Goal: Information Seeking & Learning: Understand process/instructions

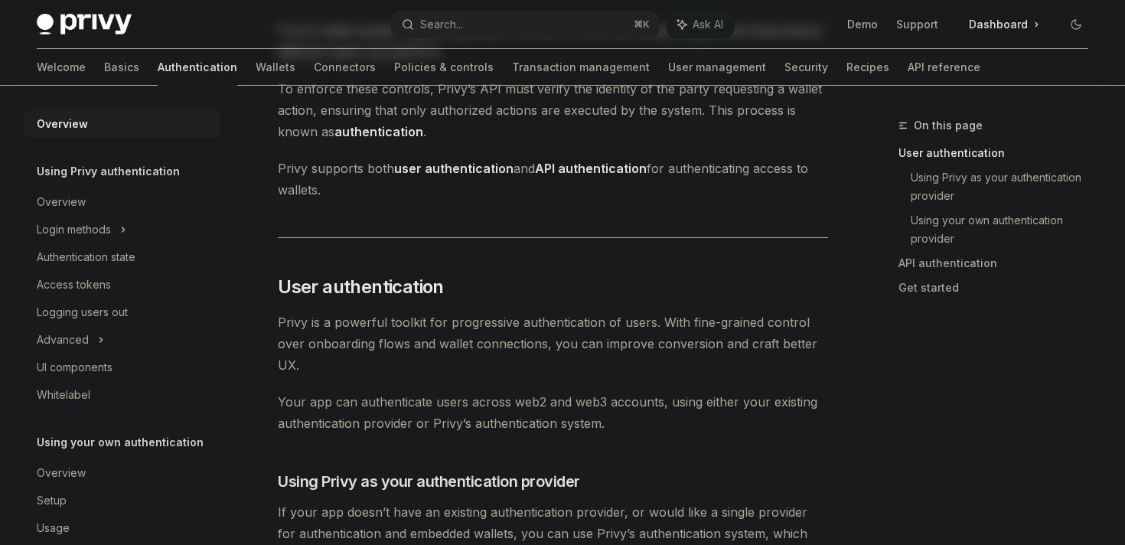
scroll to position [115, 0]
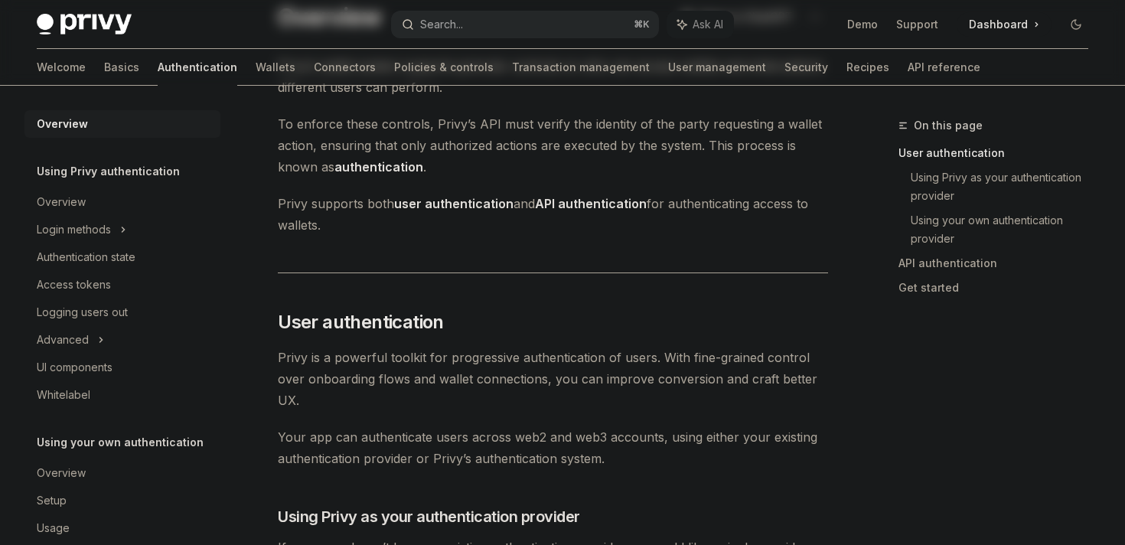
click at [539, 21] on button "Search... ⌘ K" at bounding box center [524, 25] width 267 height 28
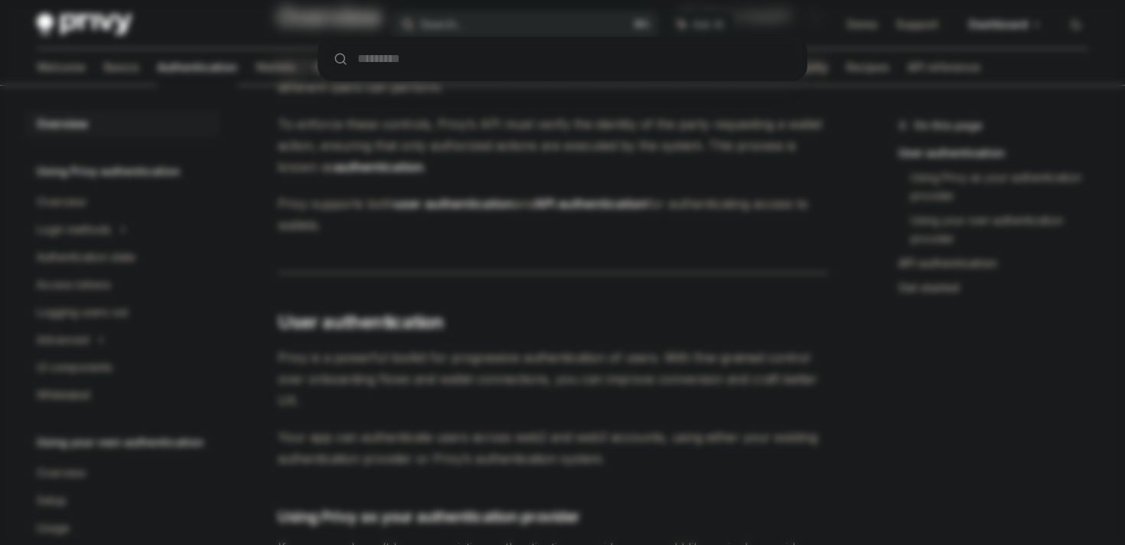
type input "********"
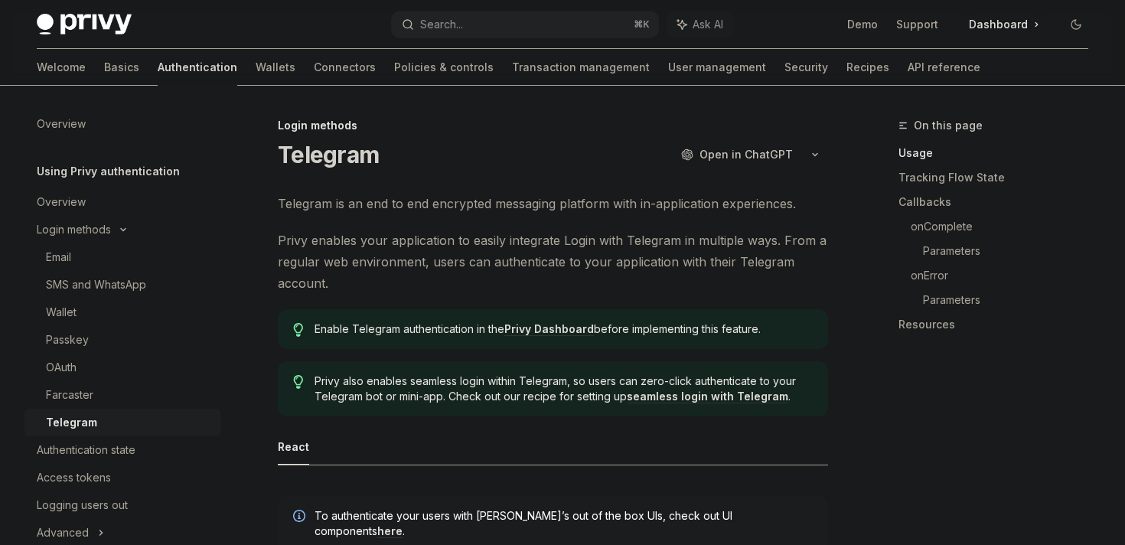
click at [321, 153] on h1 "Telegram" at bounding box center [328, 155] width 101 height 28
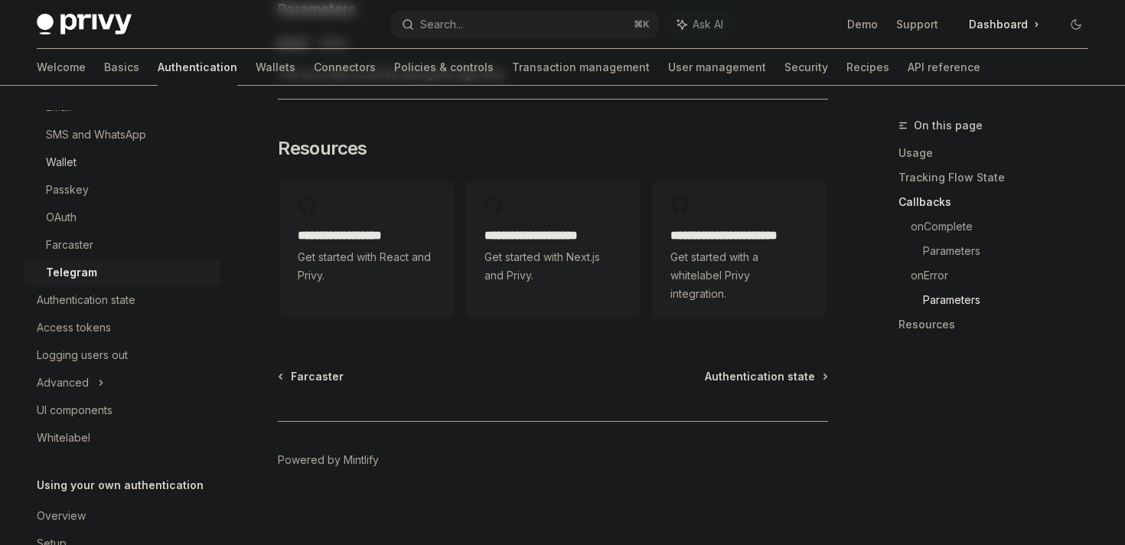
scroll to position [220, 0]
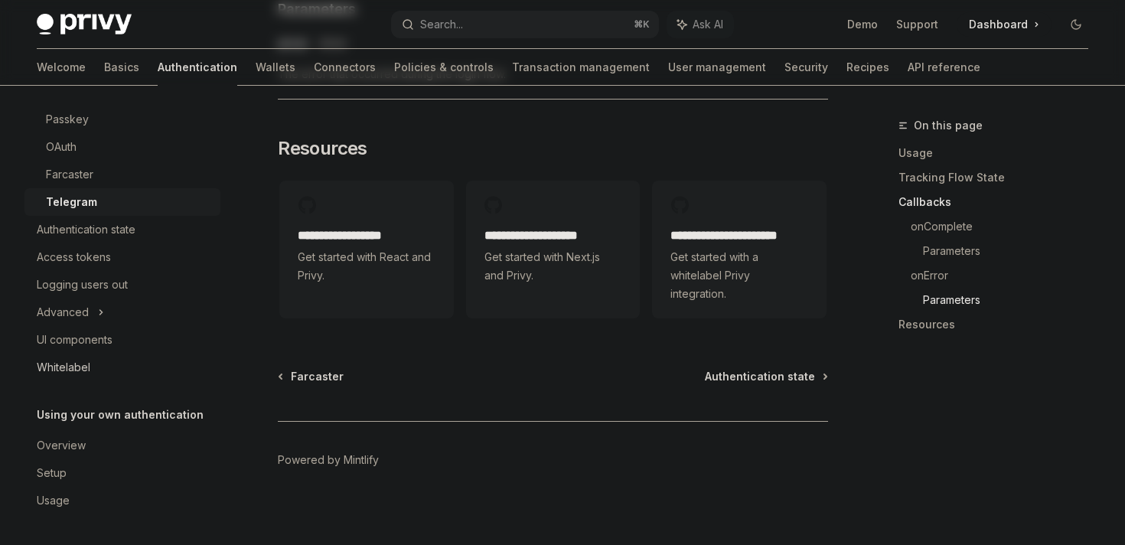
click at [100, 374] on div "Whitelabel" at bounding box center [124, 367] width 175 height 18
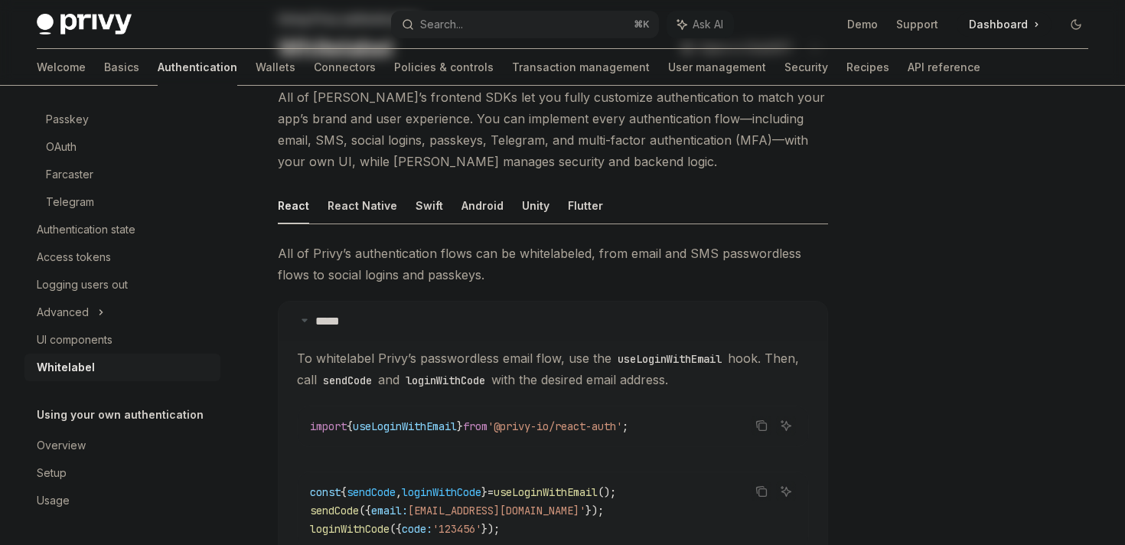
scroll to position [107, 0]
click at [364, 211] on button "React Native" at bounding box center [363, 205] width 70 height 36
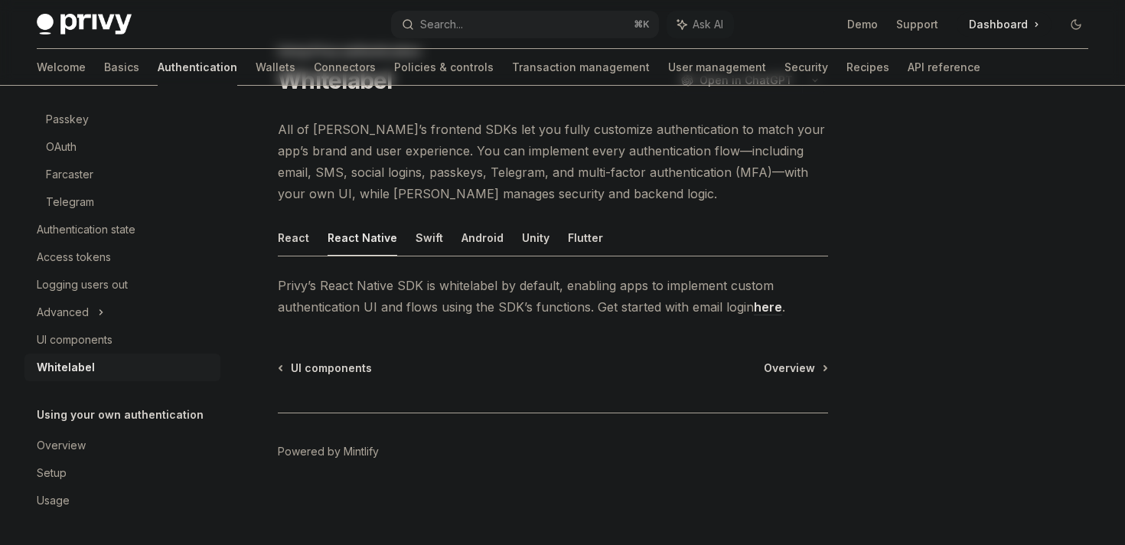
drag, startPoint x: 461, startPoint y: 257, endPoint x: 447, endPoint y: 257, distance: 13.8
click at [461, 257] on div "React React Native Swift Android Unity Flutter Privy’s React Native SDK is whit…" at bounding box center [553, 269] width 550 height 98
click at [428, 251] on button "Swift" at bounding box center [430, 238] width 28 height 36
click at [482, 238] on button "Android" at bounding box center [483, 238] width 42 height 36
click at [540, 246] on button "Unity" at bounding box center [536, 238] width 28 height 36
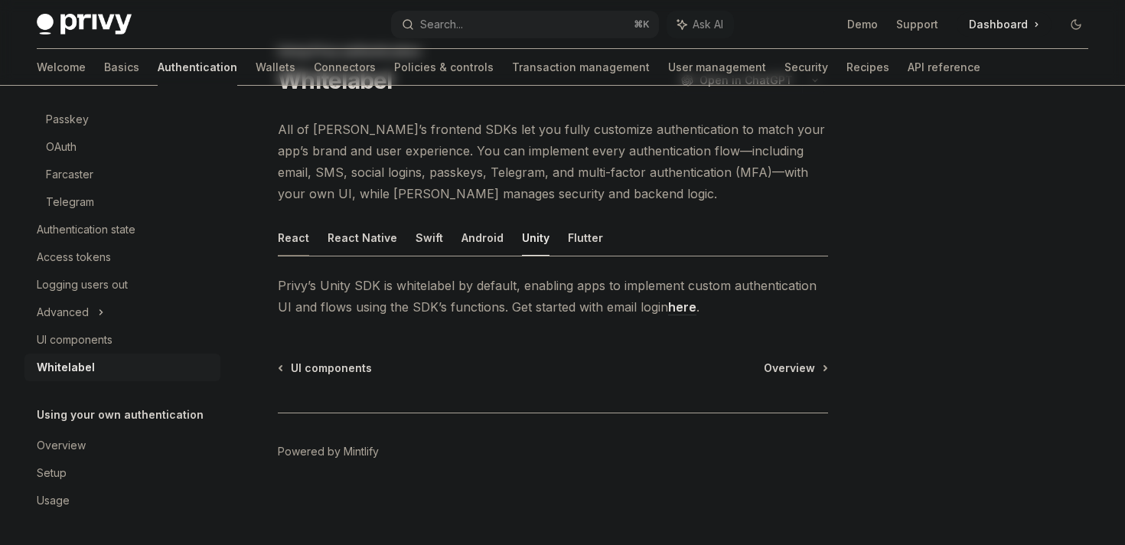
click at [291, 240] on button "React" at bounding box center [293, 238] width 31 height 36
type textarea "*"
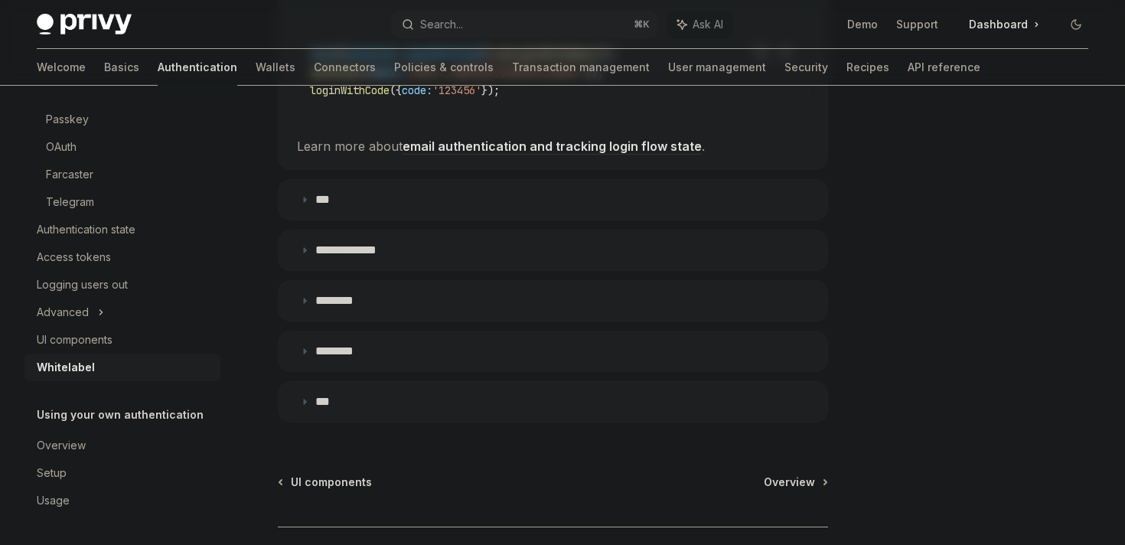
scroll to position [552, 0]
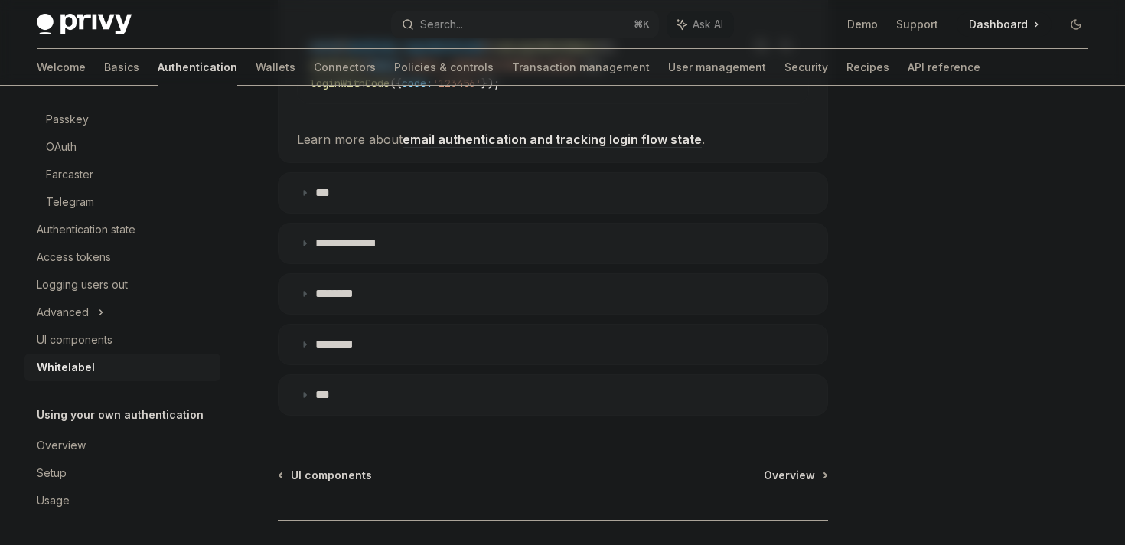
click at [358, 353] on summary "********" at bounding box center [553, 345] width 549 height 40
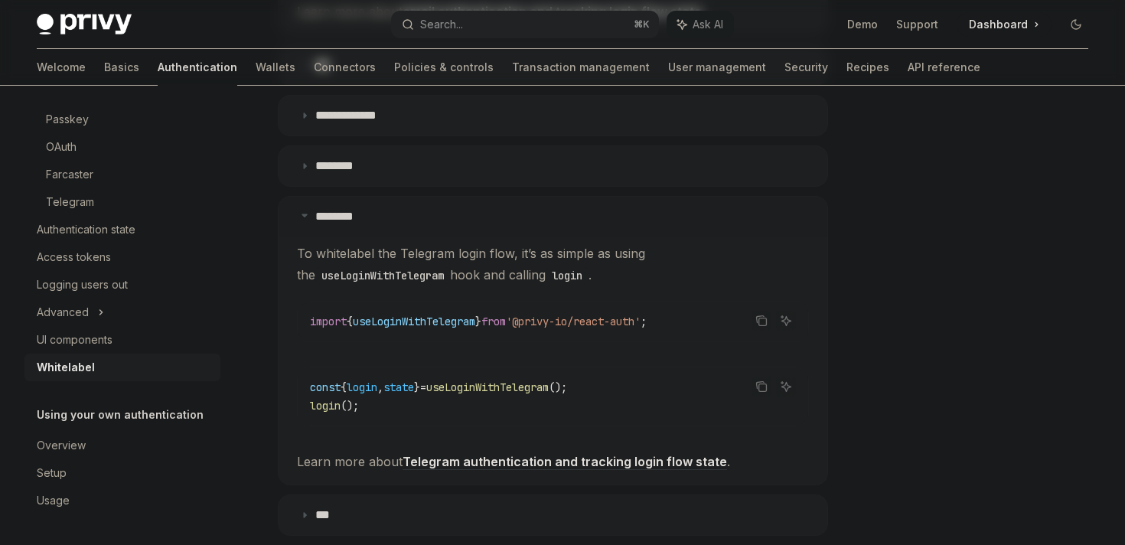
scroll to position [686, 0]
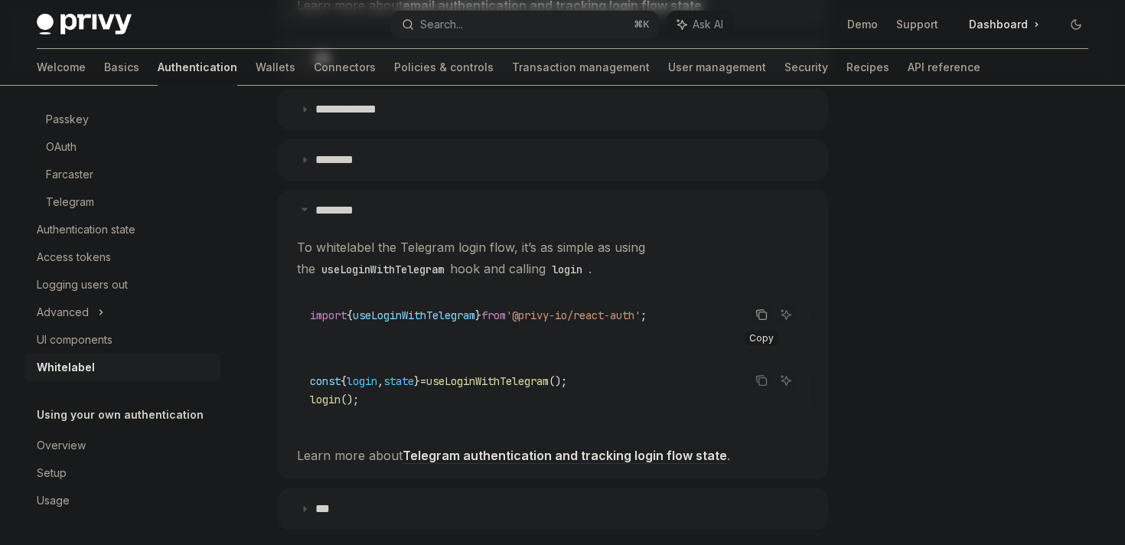
click at [762, 315] on icon "Copy the contents from the code block" at bounding box center [762, 315] width 12 height 12
click at [702, 321] on code "import { useLoginWithTelegram } from '@privy-io/react-auth' ;" at bounding box center [553, 315] width 486 height 18
click at [630, 321] on span "'@privy-io/react-auth'" at bounding box center [573, 316] width 135 height 14
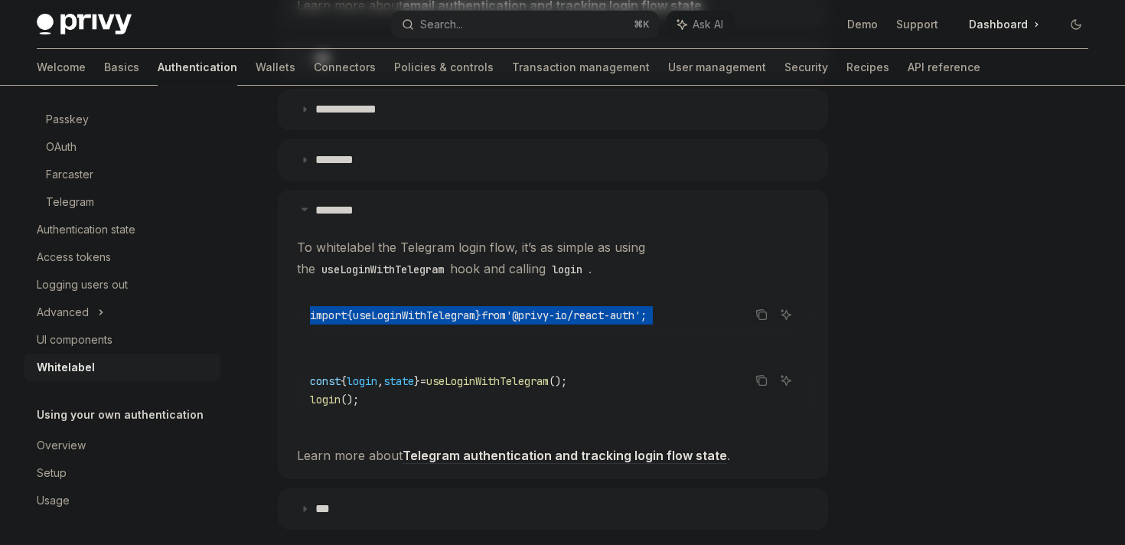
click at [630, 321] on span "'@privy-io/react-auth'" at bounding box center [573, 316] width 135 height 14
copy children "import { useLoginWithTelegram } from '@privy-io/react-auth' ;"
